Goal: Task Accomplishment & Management: Manage account settings

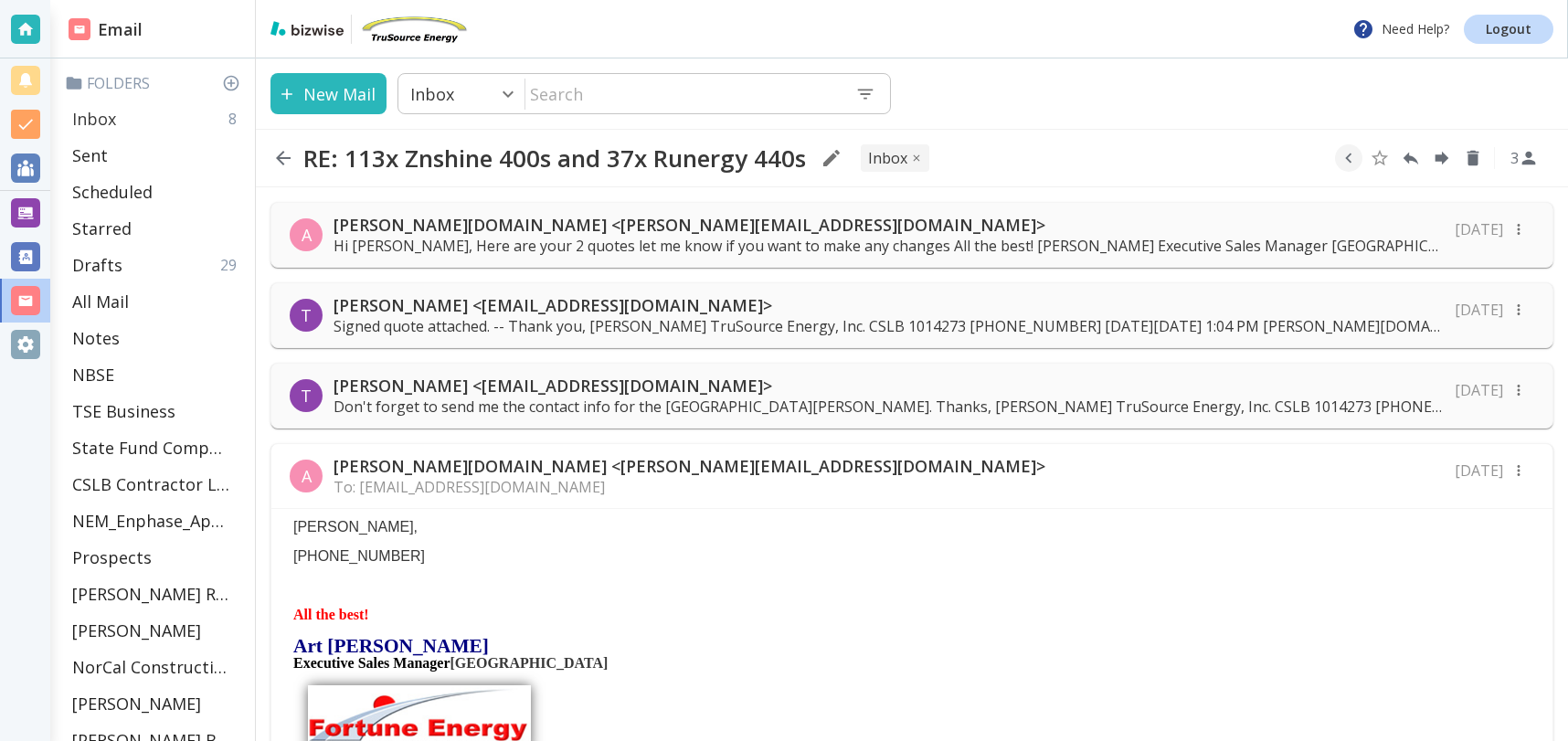
scroll to position [140, 0]
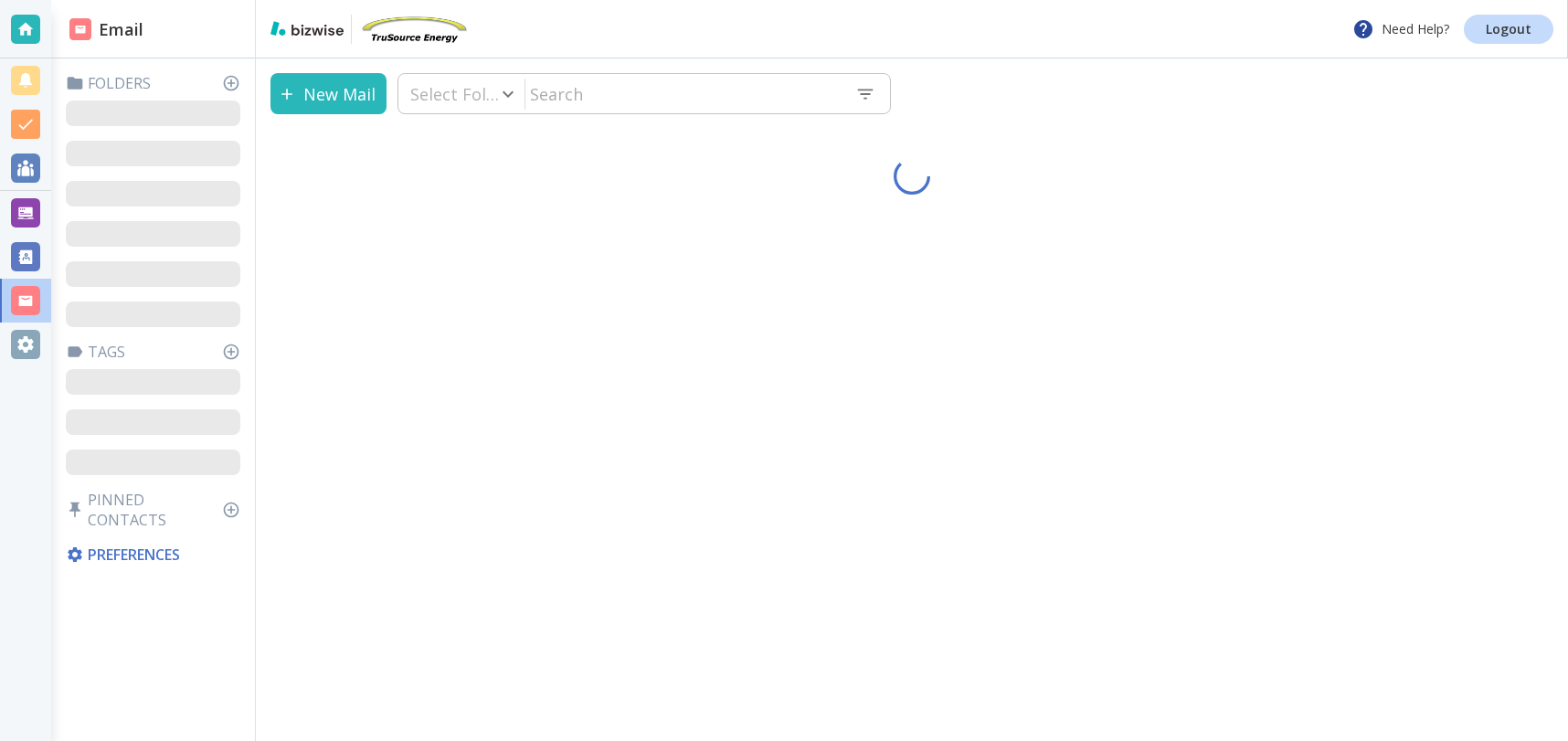
type input "0"
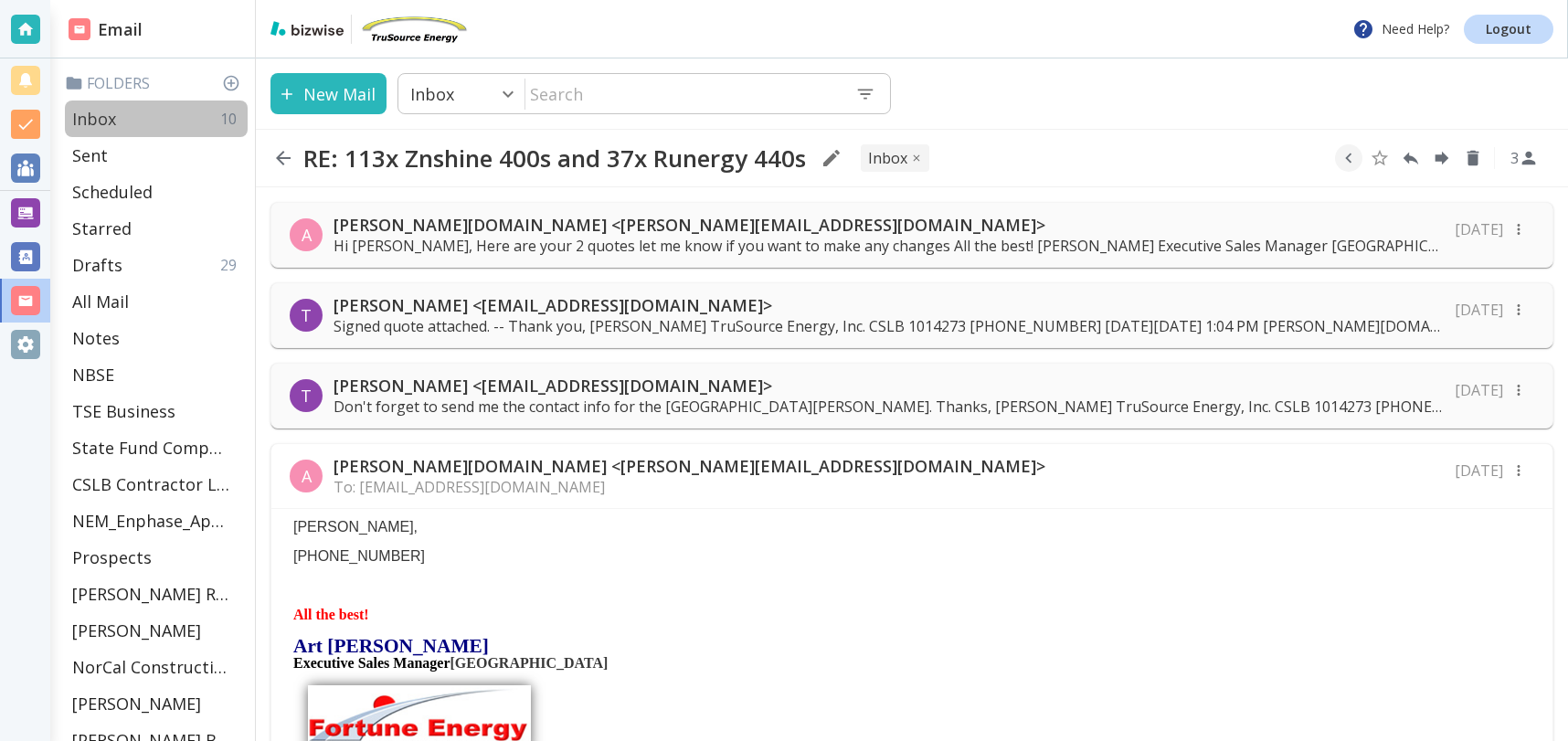
click at [101, 111] on p "Inbox" at bounding box center [94, 119] width 44 height 21
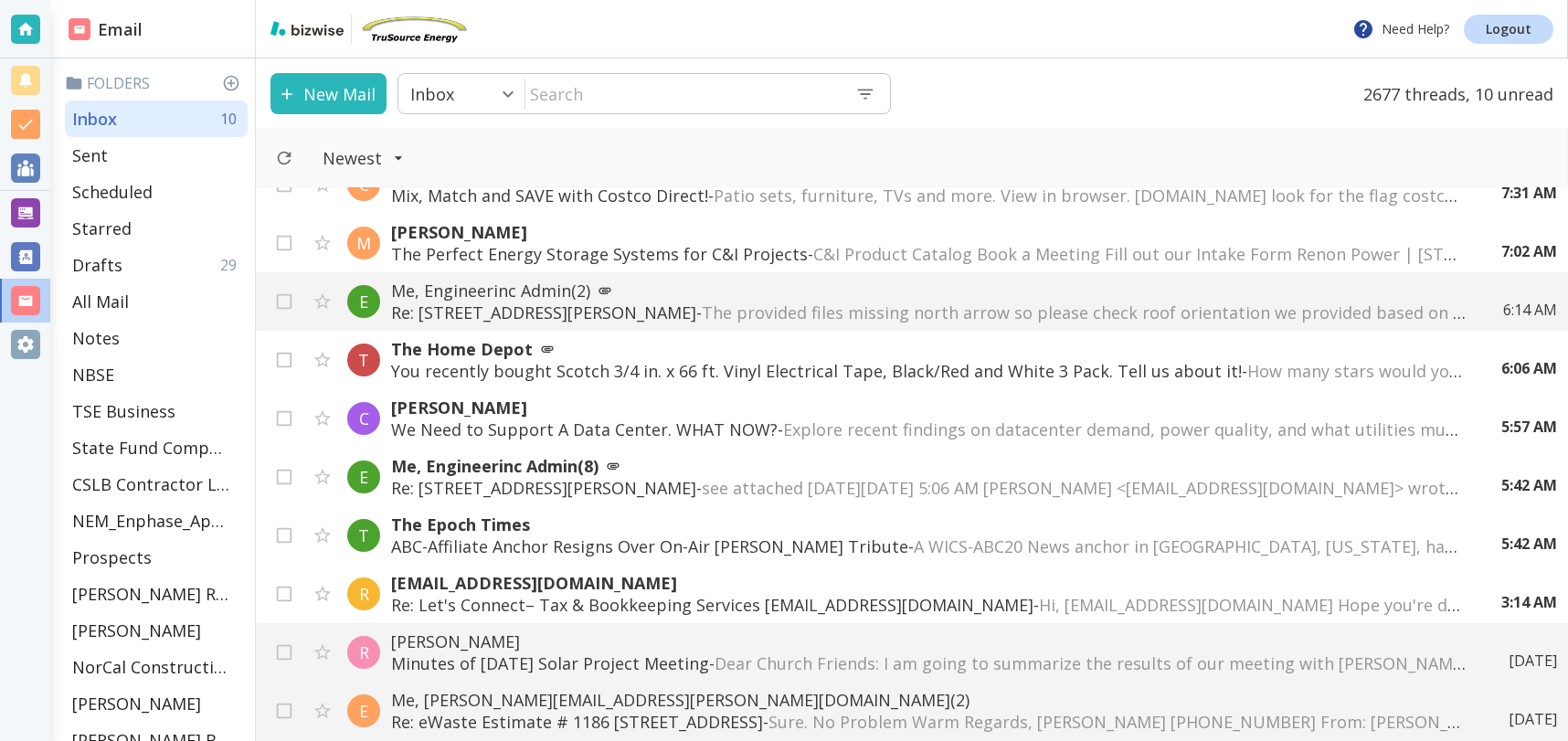
scroll to position [92, 0]
click at [814, 307] on span "The provided files missing north arrow so please check roof orientation we prov…" at bounding box center [1467, 311] width 1530 height 21
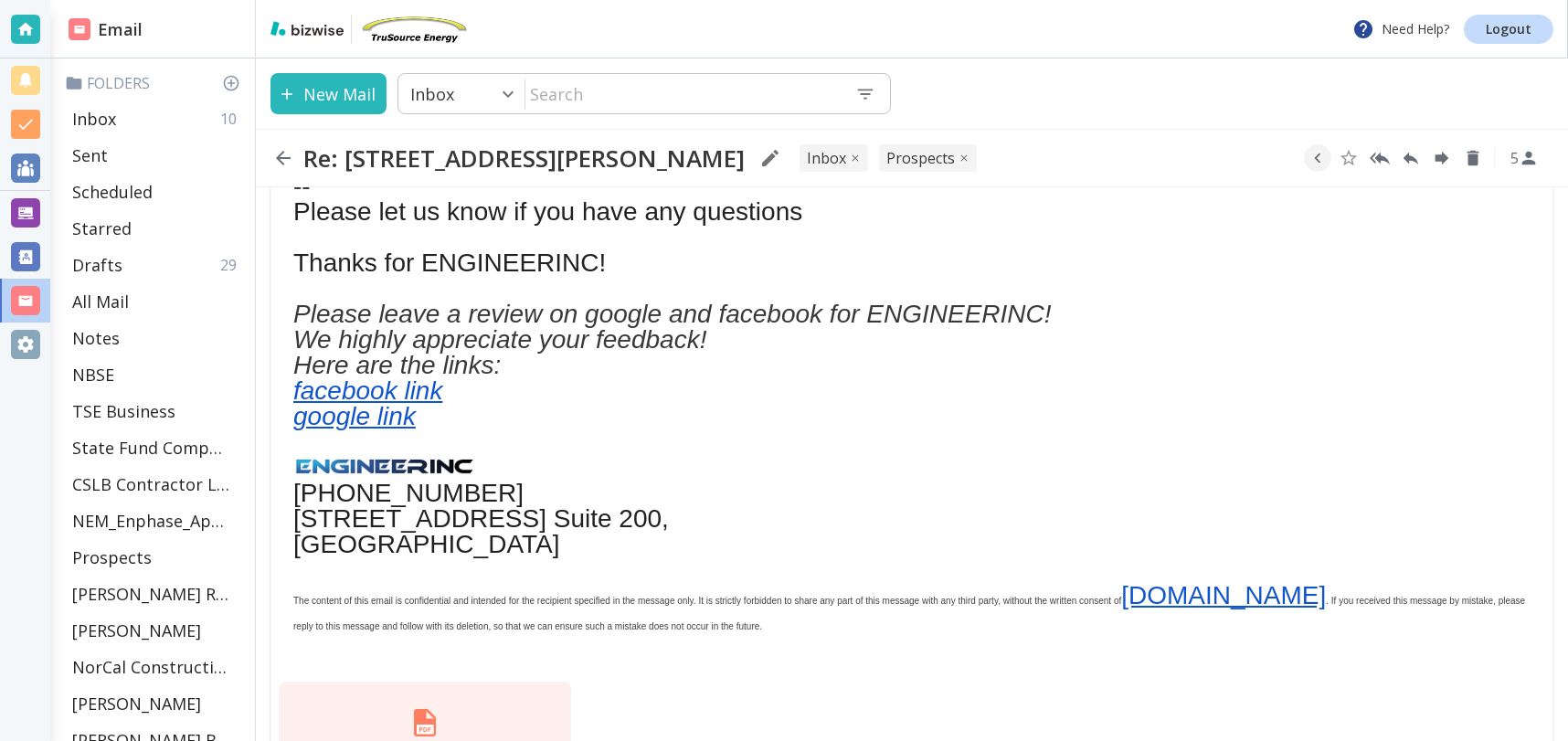
scroll to position [474, 0]
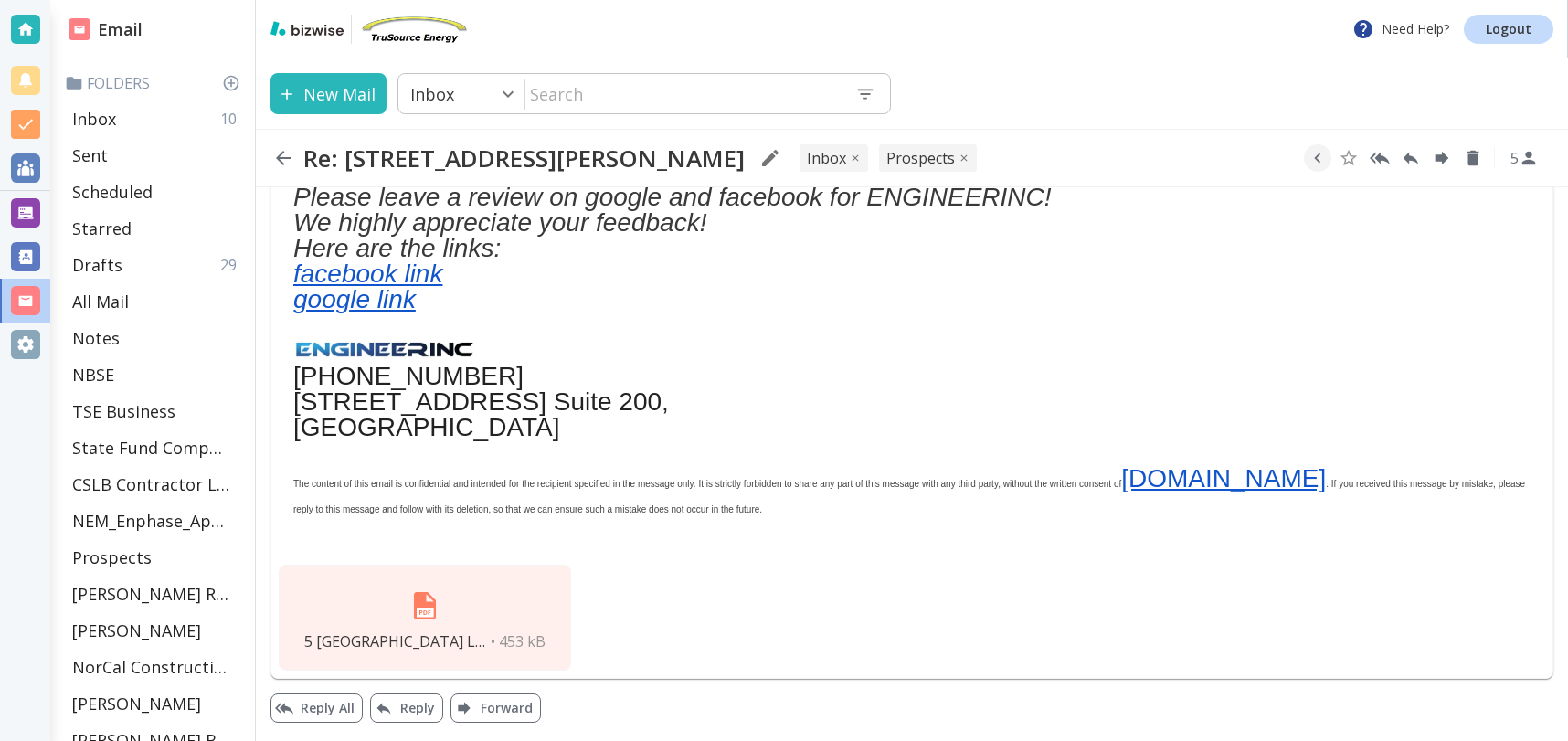
click at [422, 603] on img at bounding box center [424, 605] width 44 height 44
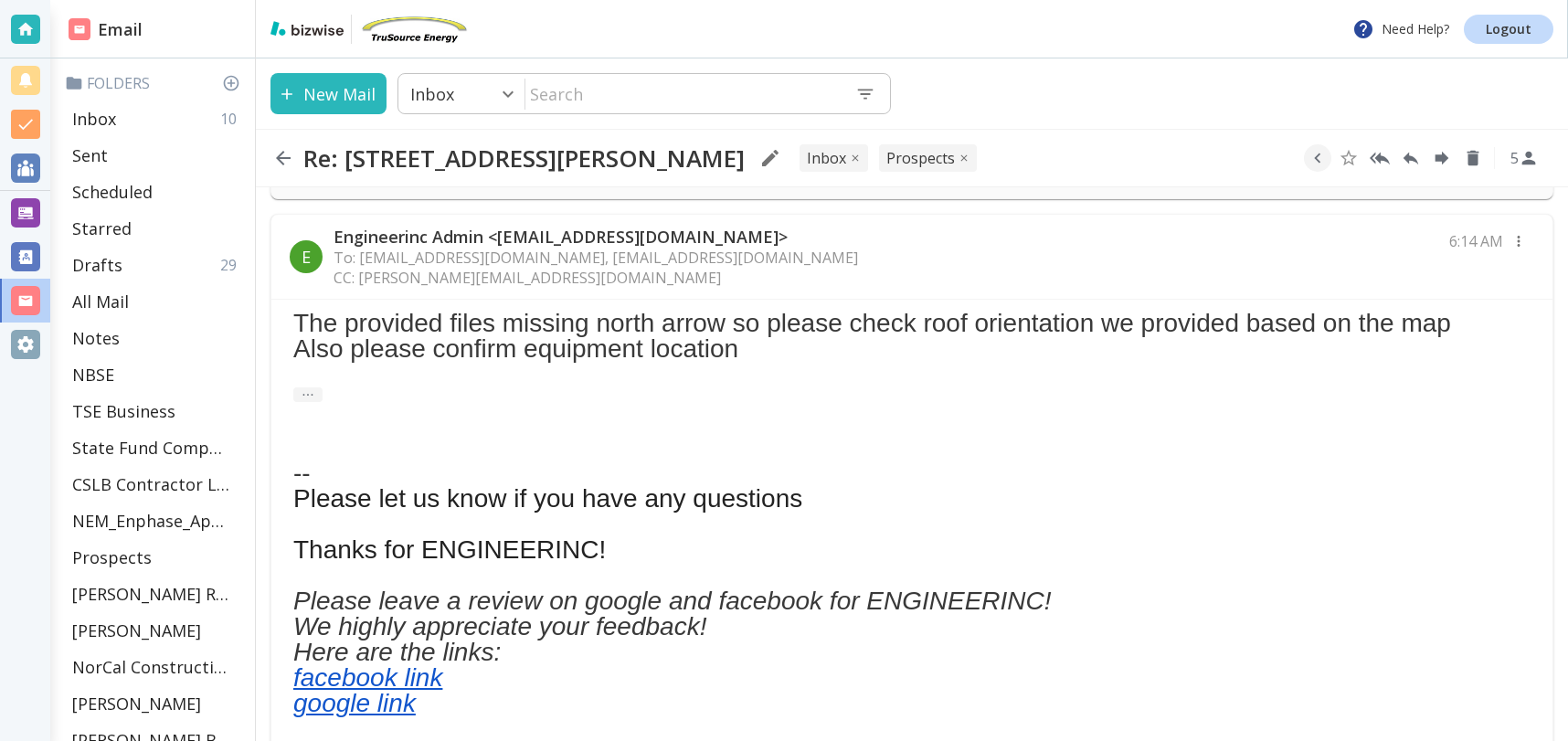
scroll to position [0, 0]
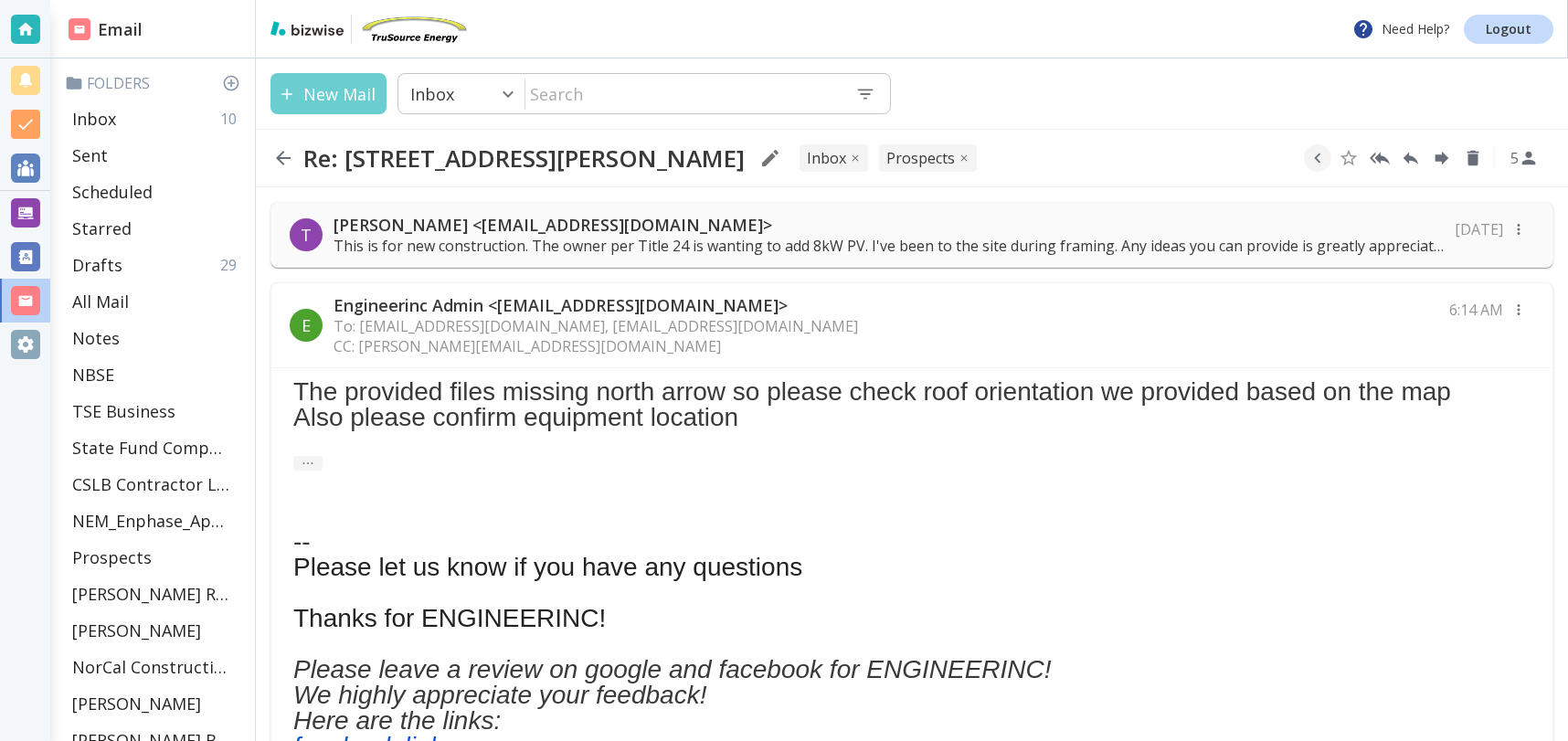
click at [318, 93] on button "New Mail" at bounding box center [328, 94] width 116 height 41
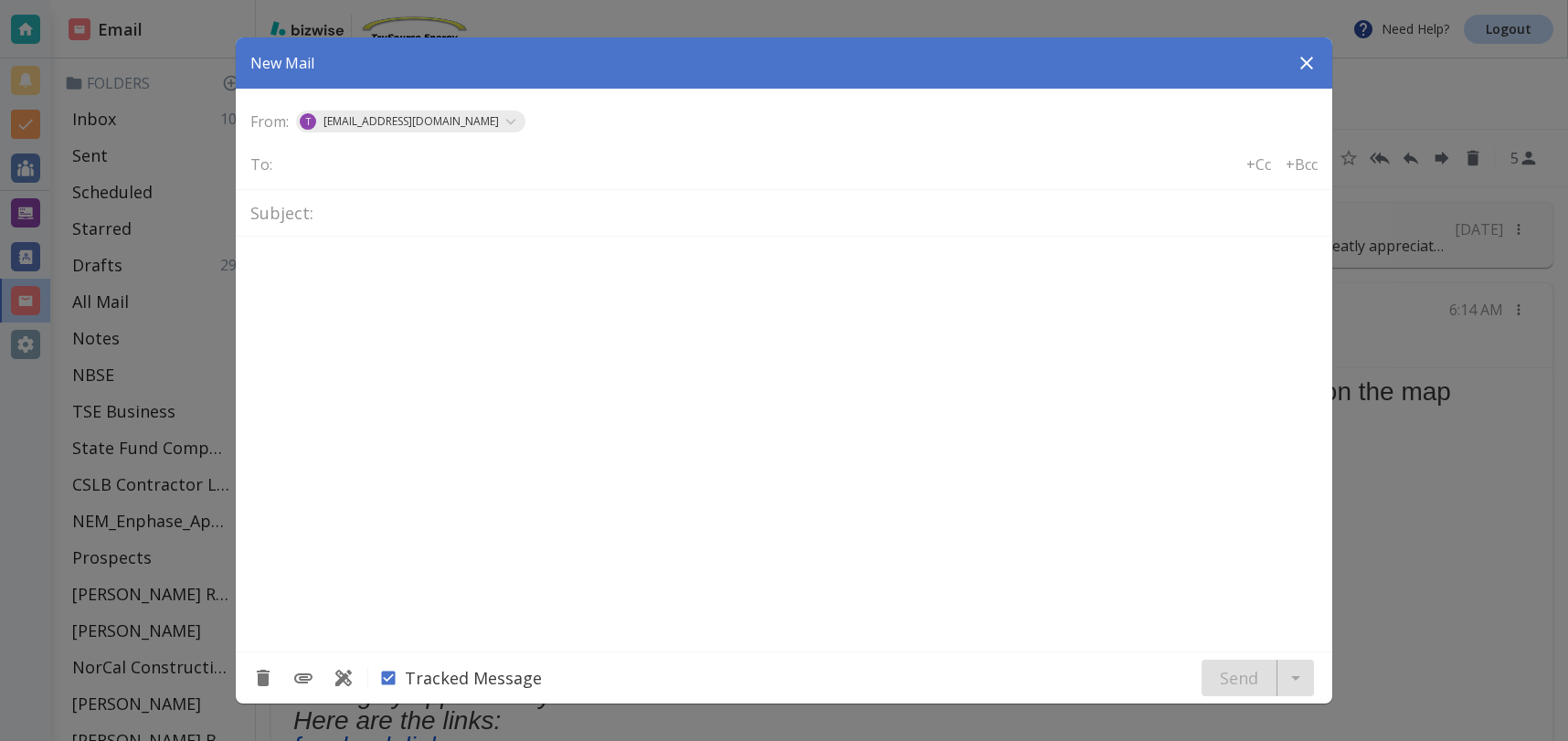
type textarea "<div class="bizwise_content"></div><div class="gmail_signature"><br>--<br><p>Th…"
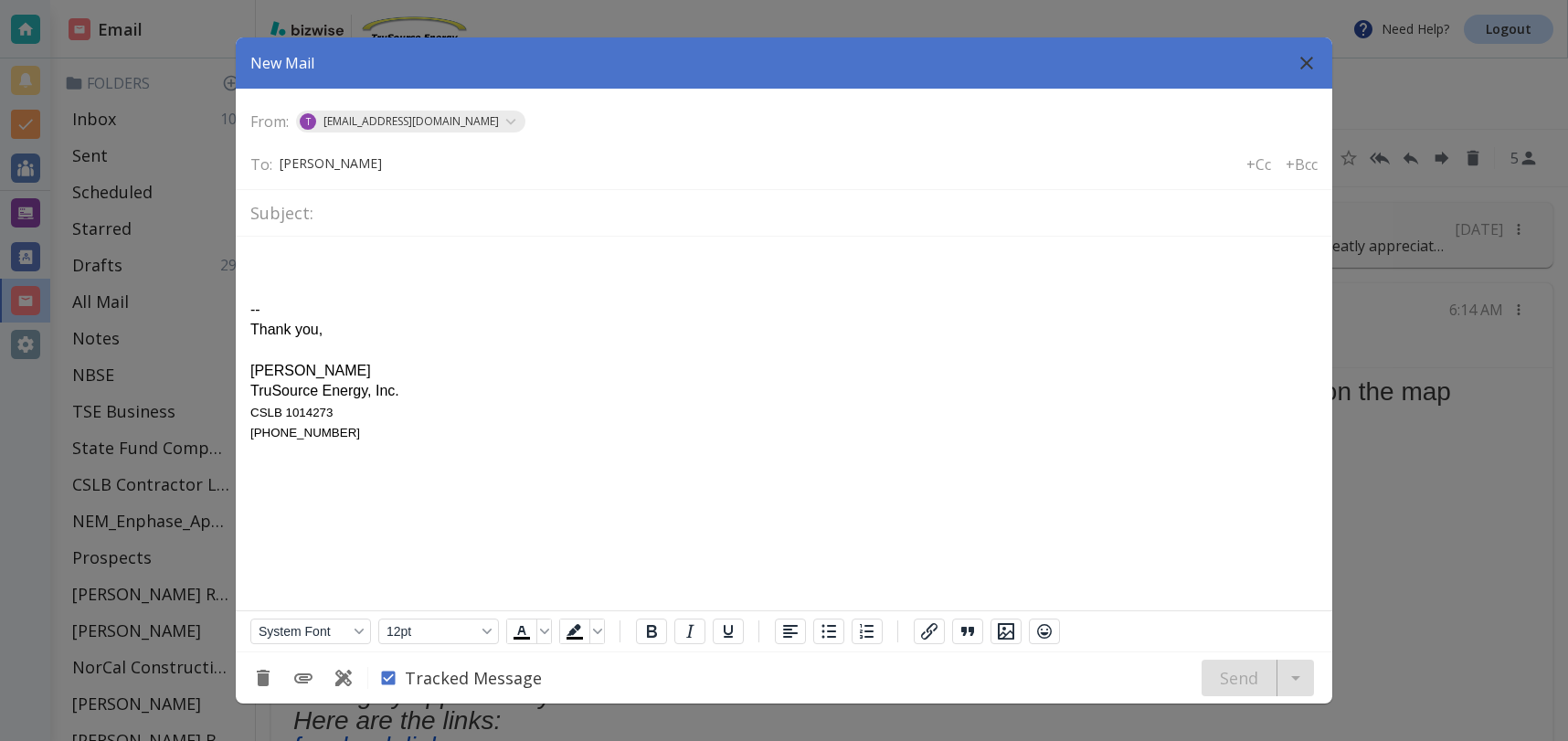
type input "paul"
click at [1308, 66] on icon "button" at bounding box center [1307, 62] width 21 height 21
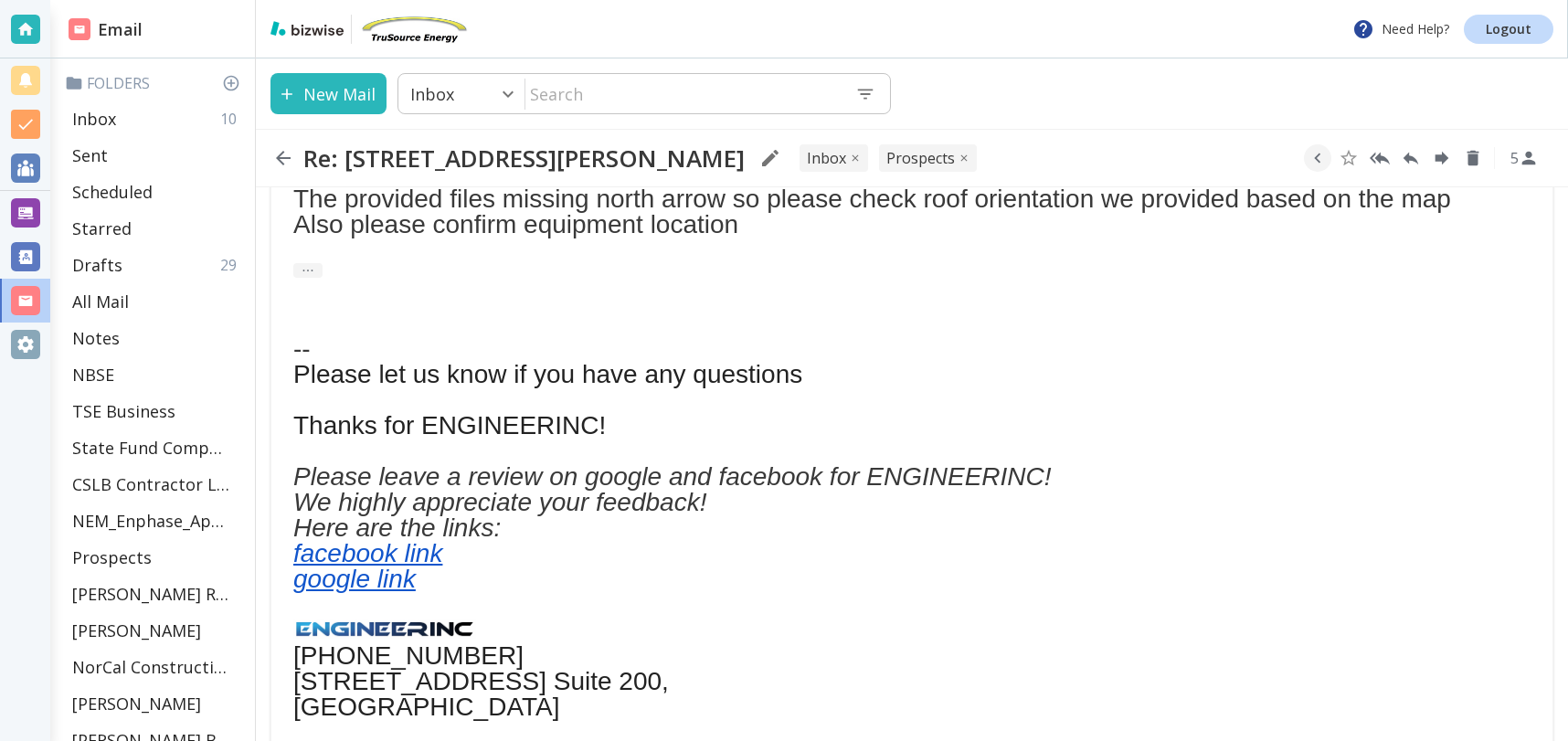
scroll to position [474, 0]
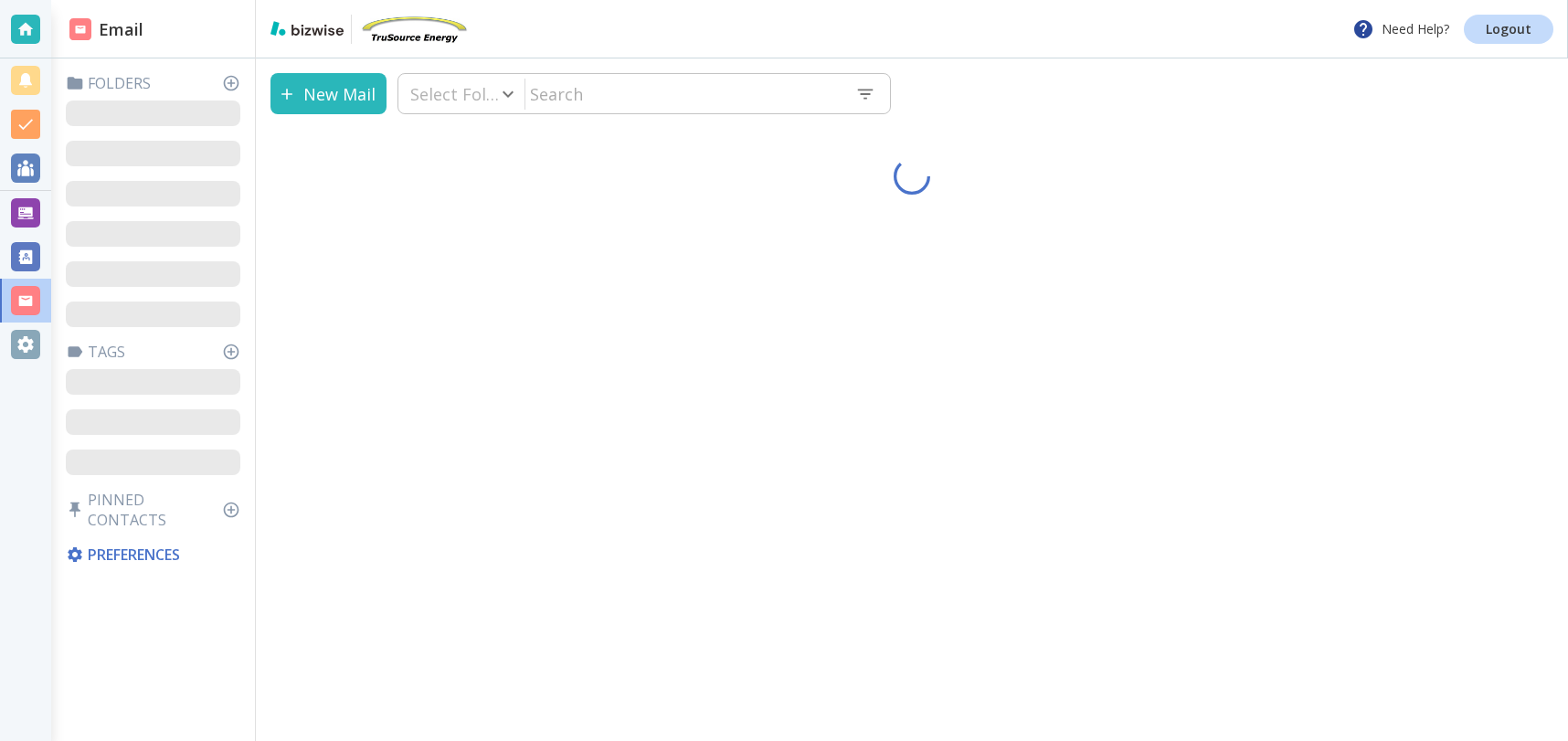
type input "0"
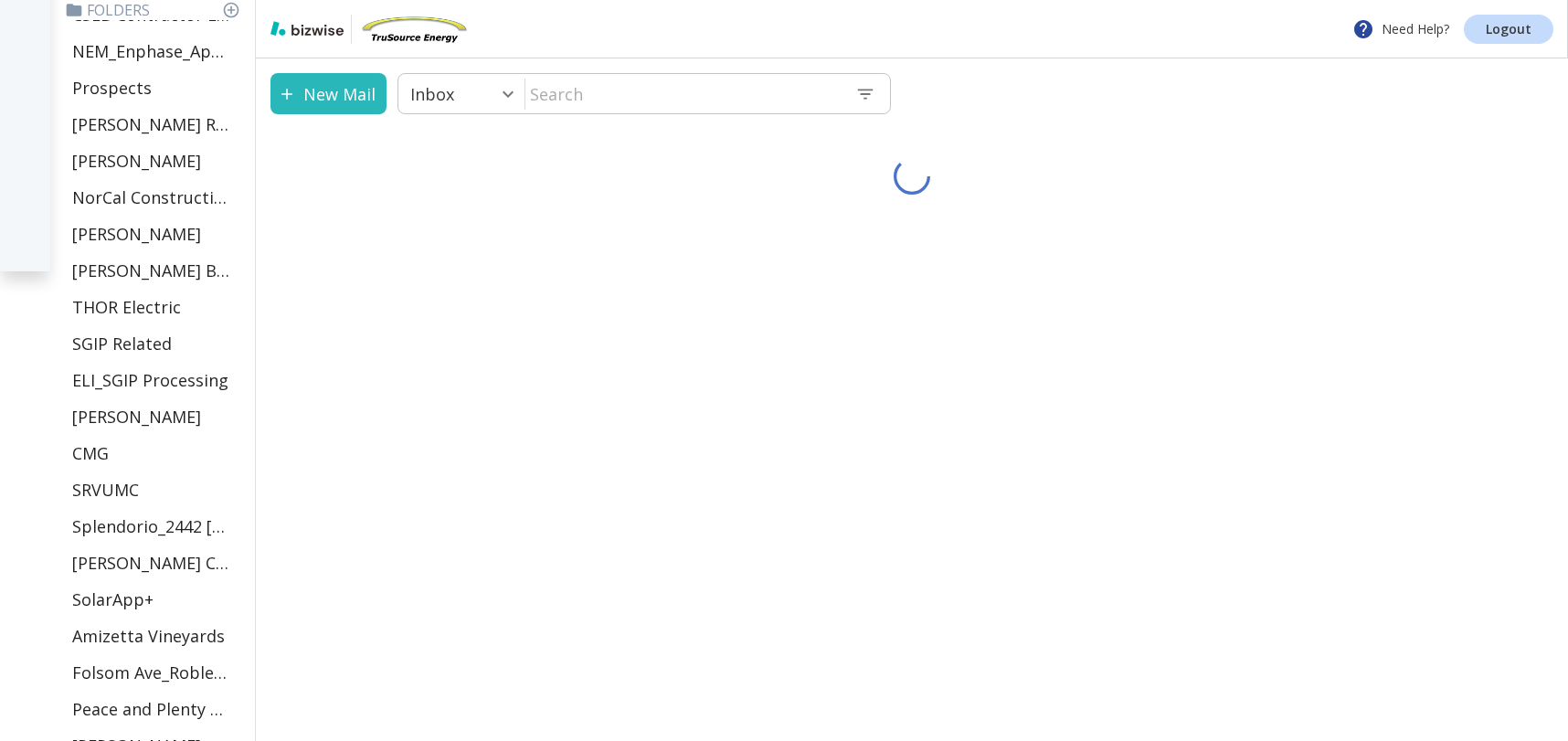
scroll to position [794, 0]
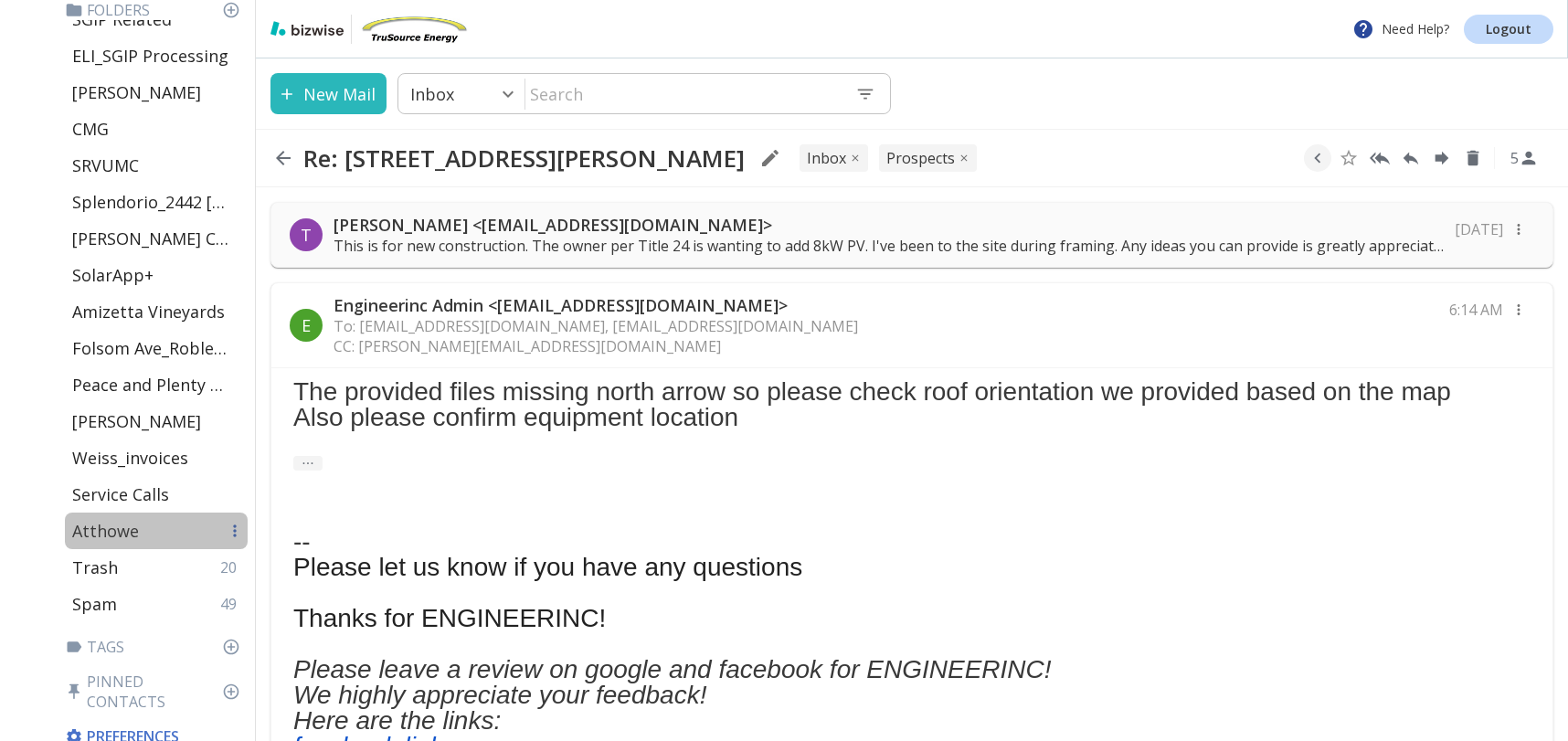
click at [127, 526] on p "Atthowe" at bounding box center [105, 530] width 66 height 21
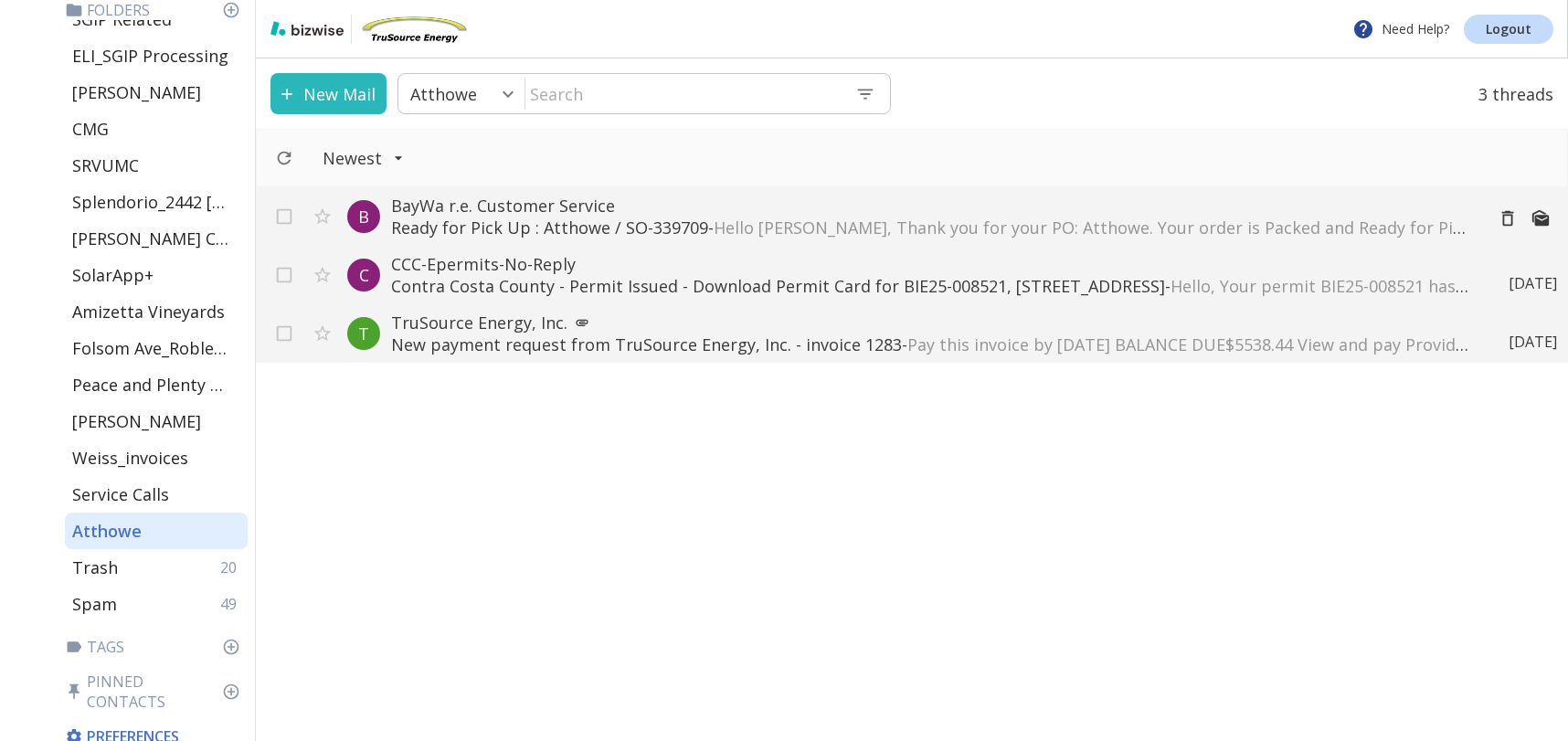
click at [796, 219] on span "Hello Tony, Thank you for your PO: Atthowe. Your order is Packed and Ready for …" at bounding box center [1544, 227] width 1660 height 21
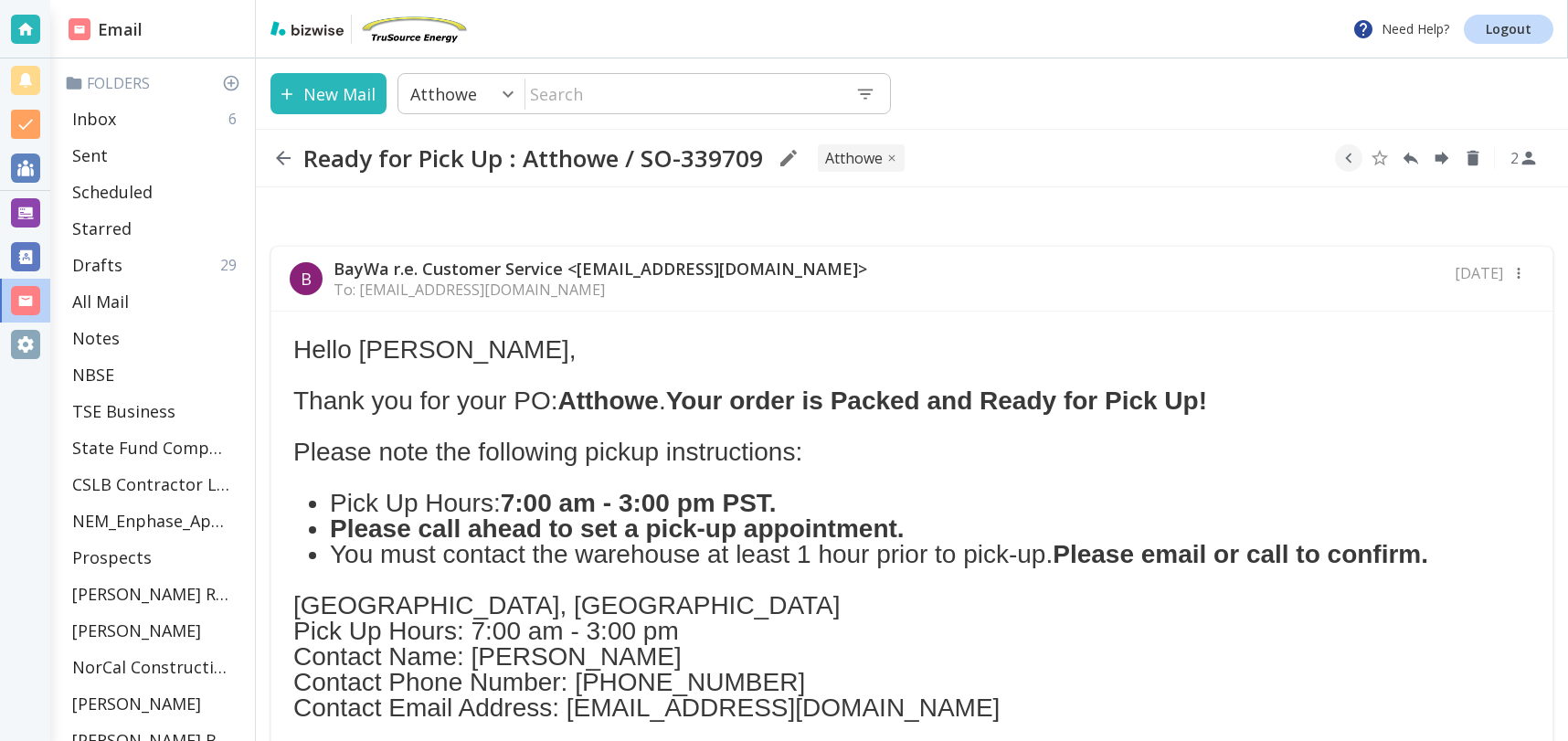
click at [1006, 276] on div "B BayWa r.e. Customer Service <ussy.customerservice@baywa-re.com> To: tcilenti@…" at bounding box center [912, 279] width 1281 height 65
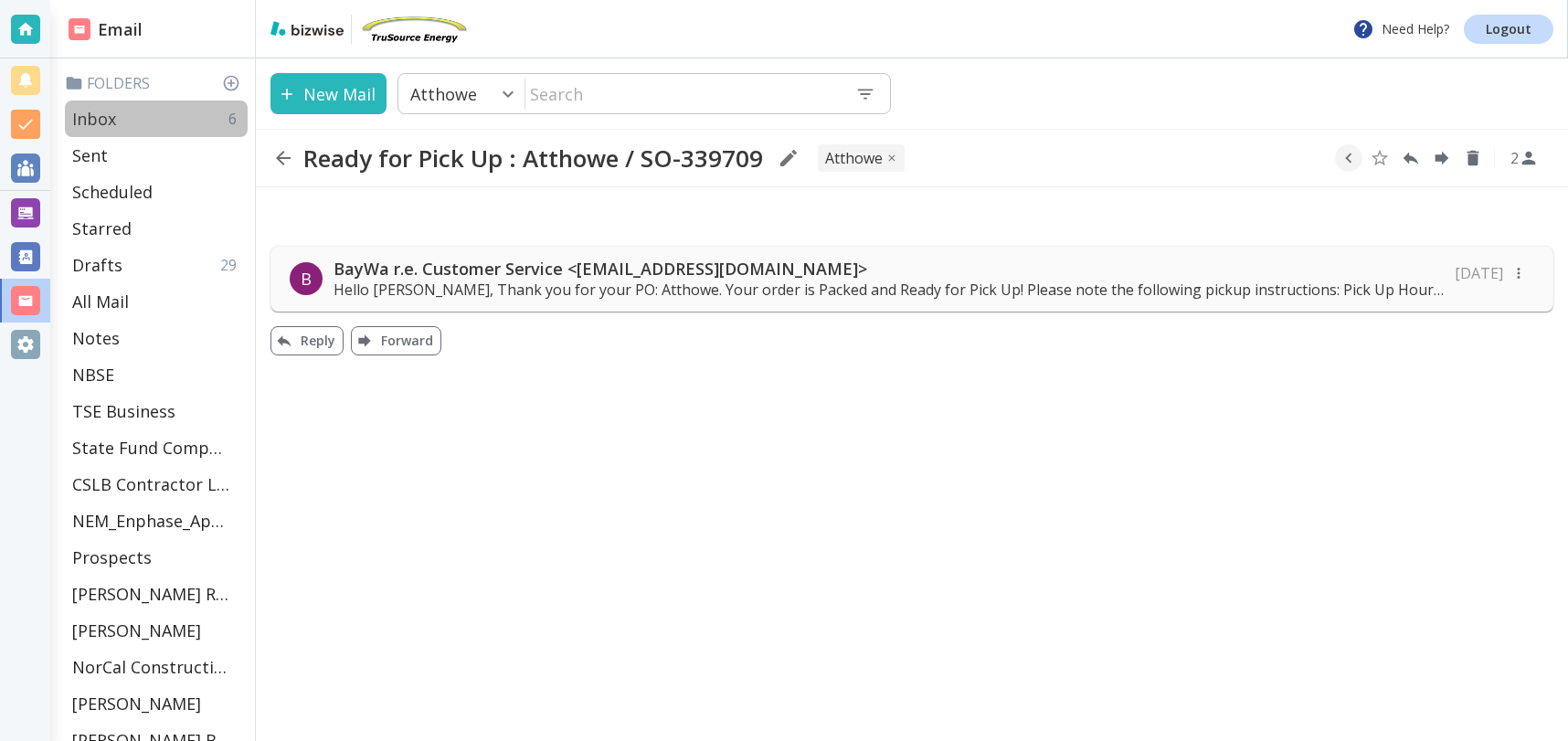
click at [119, 122] on div "Inbox 6" at bounding box center [156, 118] width 182 height 36
